Goal: Task Accomplishment & Management: Complete application form

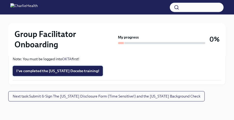
scroll to position [1205, 0]
click at [61, 73] on span "I've completed the [US_STATE] Docebo training!" at bounding box center [57, 70] width 83 height 5
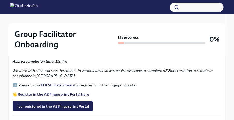
scroll to position [559, 0]
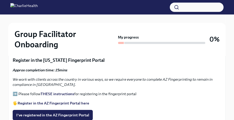
click at [42, 101] on strong "Register in the AZ Fingerprint Portal here" at bounding box center [54, 103] width 72 height 5
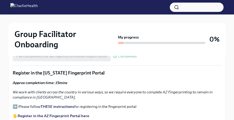
scroll to position [546, 0]
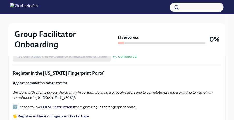
click at [65, 106] on strong "THESE instructions" at bounding box center [58, 106] width 34 height 5
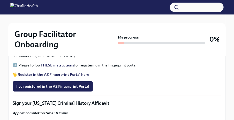
scroll to position [579, 0]
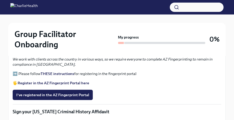
click at [57, 81] on strong "Register in the AZ Fingerprint Portal here" at bounding box center [54, 83] width 72 height 5
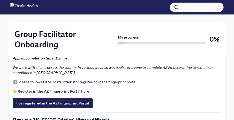
scroll to position [573, 0]
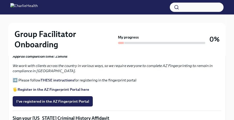
click at [156, 83] on div "Approx completion time: 15mins We work with clients across the country in vario…" at bounding box center [117, 73] width 209 height 38
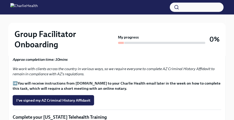
scroll to position [641, 0]
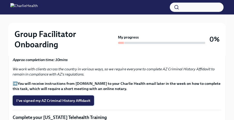
click at [64, 99] on span "I've signed my AZ Criminal History Affidavit" at bounding box center [53, 100] width 74 height 5
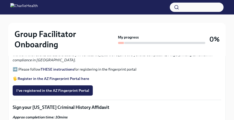
scroll to position [575, 0]
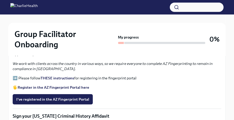
click at [54, 77] on strong "THESE instructions" at bounding box center [58, 78] width 34 height 5
click at [53, 86] on strong "Register in the AZ Fingerprint Portal here" at bounding box center [54, 87] width 72 height 5
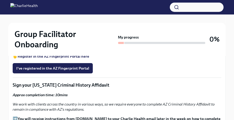
scroll to position [607, 0]
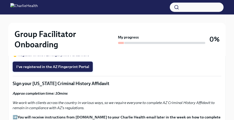
click at [44, 67] on span "I've registered in the AZ Fingerprint Portal" at bounding box center [52, 66] width 73 height 5
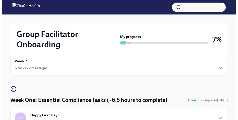
scroll to position [0, 0]
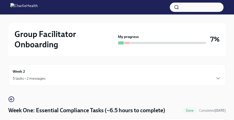
click at [25, 73] on div "Week 2 5 tasks • 2 messages" at bounding box center [117, 75] width 209 height 13
